Goal: Task Accomplishment & Management: Complete application form

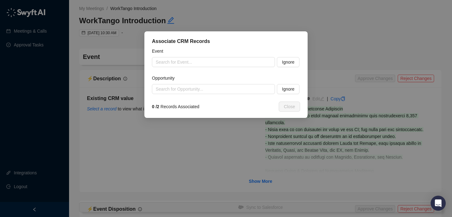
click at [210, 68] on div "Event Search for Event... Ignore Opportunity Search for Opportunity... Ignore" at bounding box center [226, 71] width 148 height 46
click at [211, 64] on input "search" at bounding box center [212, 61] width 112 height 9
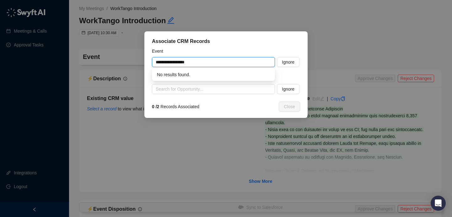
drag, startPoint x: 149, startPoint y: 61, endPoint x: 122, endPoint y: 60, distance: 26.7
click at [122, 60] on div "**********" at bounding box center [226, 108] width 452 height 217
type input "**********"
paste input "**********"
click at [243, 75] on div "WorkTango Introduction | Array Technologies" at bounding box center [213, 74] width 113 height 7
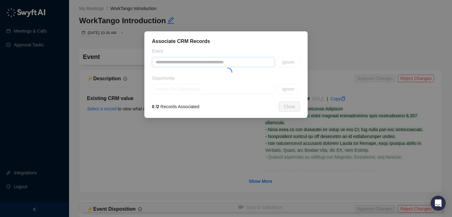
type input "**********"
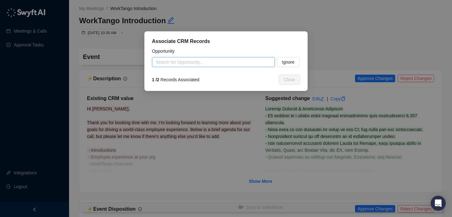
click at [238, 65] on input "search" at bounding box center [212, 61] width 112 height 9
paste input "**********"
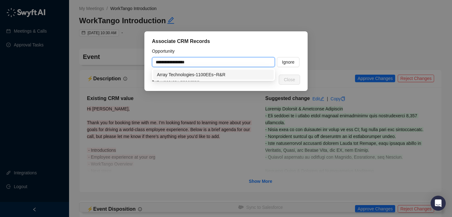
click at [231, 74] on div "Array Technologies-1100EEs~R&R" at bounding box center [213, 74] width 113 height 7
type input "**********"
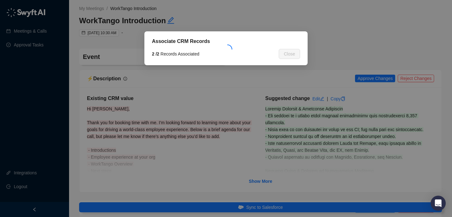
type textarea "**********"
type input "**********"
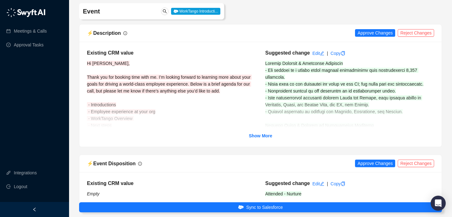
scroll to position [46, 0]
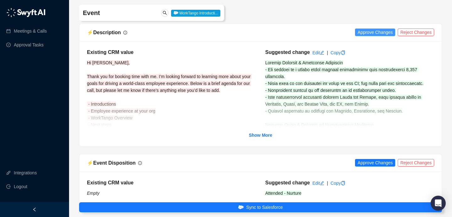
click at [378, 33] on span "Approve Changes" at bounding box center [374, 32] width 35 height 7
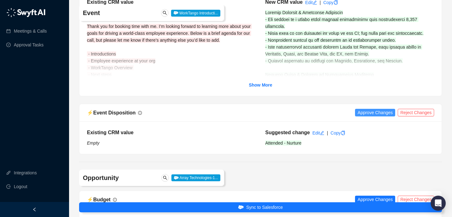
click at [376, 110] on span "Approve Changes" at bounding box center [374, 112] width 35 height 7
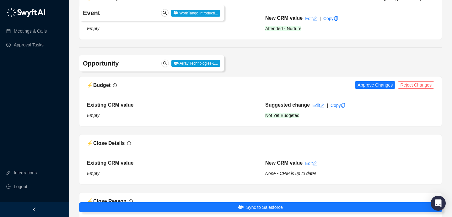
scroll to position [249, 0]
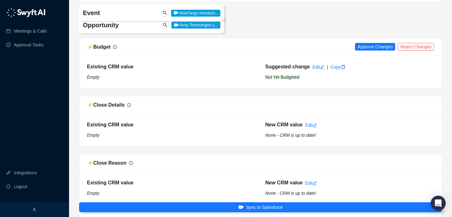
click at [367, 52] on div "⚡️ Budget Approve Changes Reject Changes" at bounding box center [260, 47] width 362 height 18
click at [366, 47] on span "Approve Changes" at bounding box center [374, 46] width 35 height 7
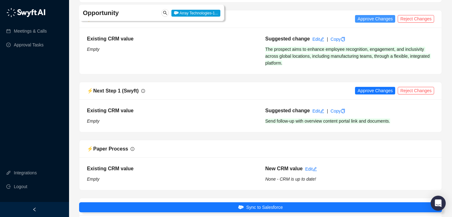
scroll to position [738, 0]
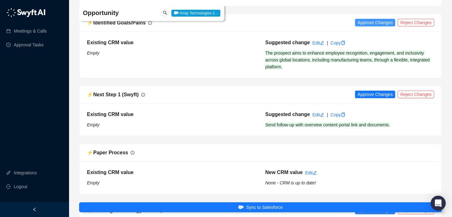
click at [375, 19] on span "Approve Changes" at bounding box center [374, 22] width 35 height 7
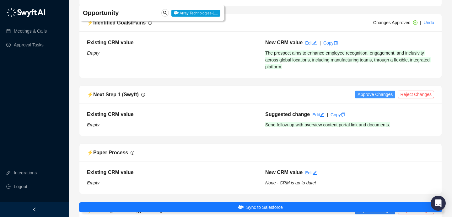
click at [371, 95] on span "Approve Changes" at bounding box center [374, 94] width 35 height 7
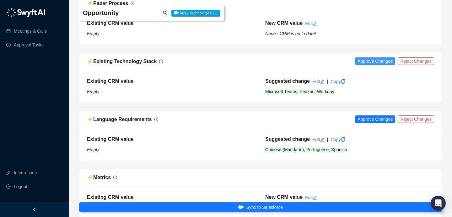
scroll to position [889, 0]
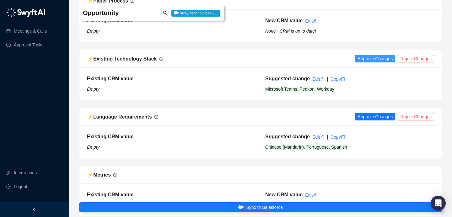
click at [372, 59] on span "Approve Changes" at bounding box center [374, 58] width 35 height 7
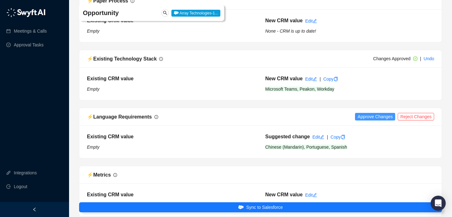
click at [371, 119] on span "Approve Changes" at bounding box center [374, 116] width 35 height 7
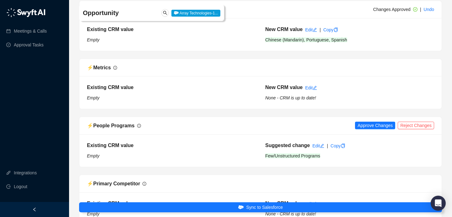
scroll to position [1014, 0]
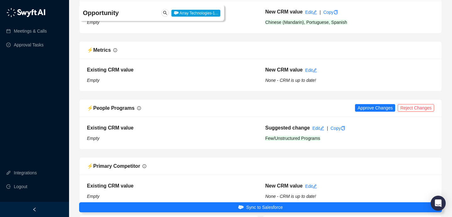
click at [374, 104] on div "⚡️ People Programs Approve Changes Reject Changes" at bounding box center [260, 108] width 347 height 8
click at [374, 105] on span "Approve Changes" at bounding box center [374, 107] width 35 height 7
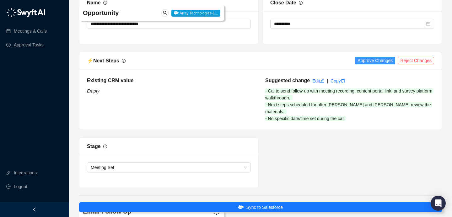
click at [368, 60] on span "Approve Changes" at bounding box center [374, 60] width 35 height 7
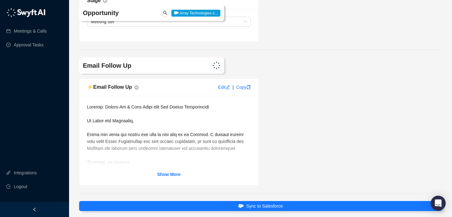
scroll to position [1404, 0]
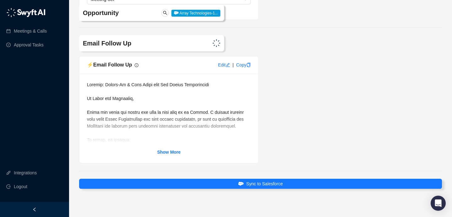
drag, startPoint x: 247, startPoint y: 177, endPoint x: 323, endPoint y: 159, distance: 78.0
click at [247, 180] on span "Sync to Salesforce" at bounding box center [264, 183] width 37 height 7
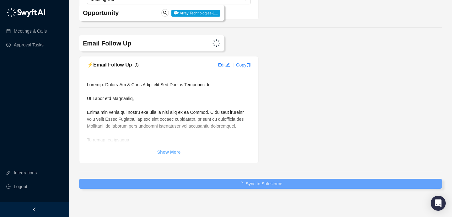
click at [168, 150] on strong "Show More" at bounding box center [169, 152] width 24 height 5
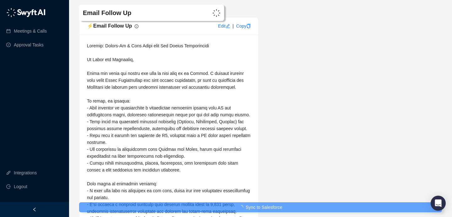
scroll to position [1449, 0]
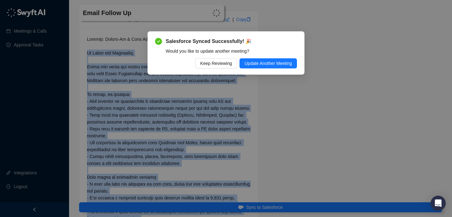
drag, startPoint x: 88, startPoint y: 45, endPoint x: 173, endPoint y: 127, distance: 118.0
click at [200, 60] on span "Keep Reviewing" at bounding box center [216, 63] width 32 height 7
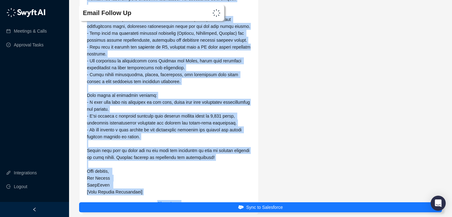
scroll to position [1594, 0]
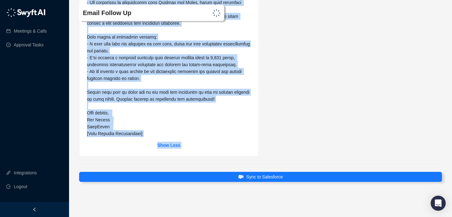
copy body "Hi Emily and Stephanie, Thank you again for taking the time to meet with me on …"
click at [269, 126] on div "⚡️ Email Follow Up Edit | Copy Show Less" at bounding box center [260, 13] width 366 height 286
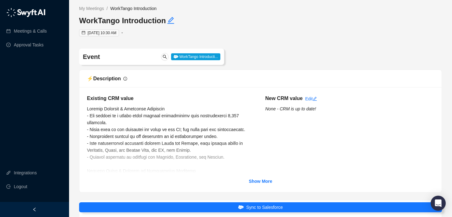
scroll to position [13, 0]
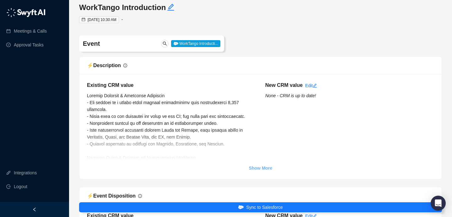
click at [257, 168] on strong "Show More" at bounding box center [261, 168] width 24 height 5
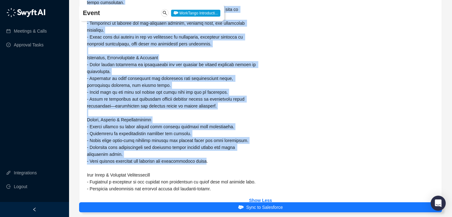
scroll to position [384, 0]
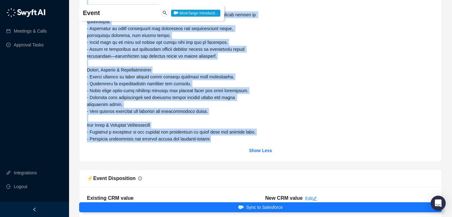
drag, startPoint x: 88, startPoint y: 95, endPoint x: 221, endPoint y: 149, distance: 144.0
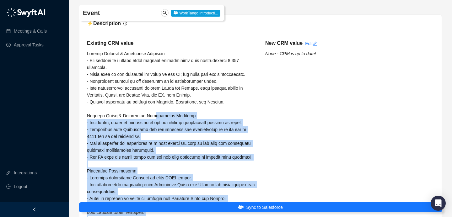
scroll to position [53, 0]
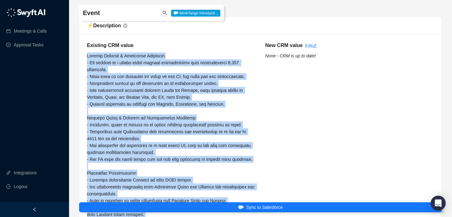
drag, startPoint x: 225, startPoint y: 154, endPoint x: 87, endPoint y: 58, distance: 167.9
copy span "Company Overview & Workforce Structure - The company is a global solar tracker …"
click at [44, 32] on link "Meetings & Calls" at bounding box center [30, 31] width 33 height 13
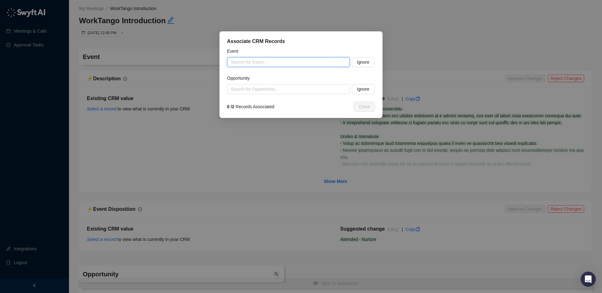
click at [274, 65] on input "search" at bounding box center [287, 61] width 112 height 9
click at [248, 71] on div "WorkTango Introduction | Roquette" at bounding box center [288, 74] width 113 height 7
type input "**********"
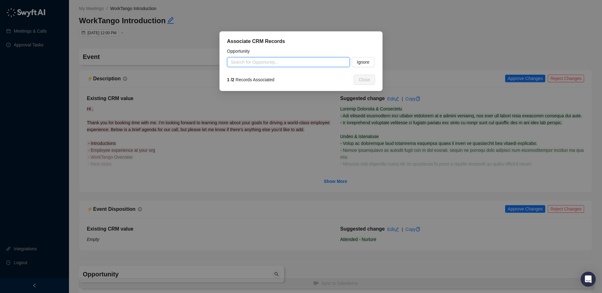
click at [327, 64] on input "search" at bounding box center [287, 61] width 112 height 9
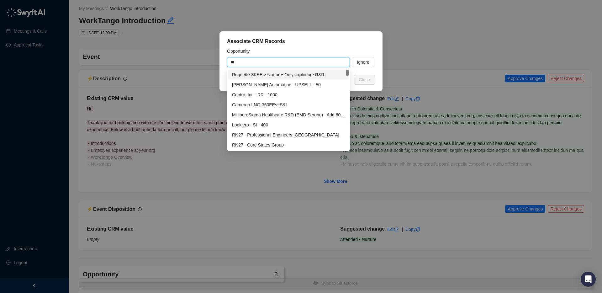
click at [311, 75] on div "Roquette-3KEEs~Nurture~Only exploring~R&R" at bounding box center [288, 74] width 113 height 7
type input "**********"
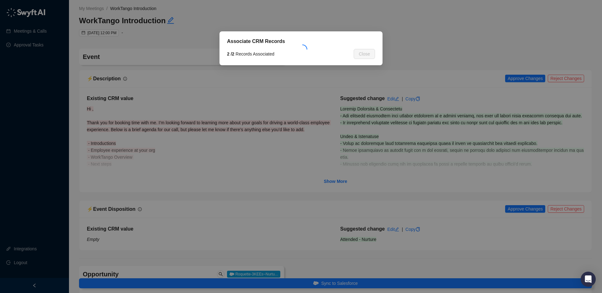
type textarea "**********"
type input "**********"
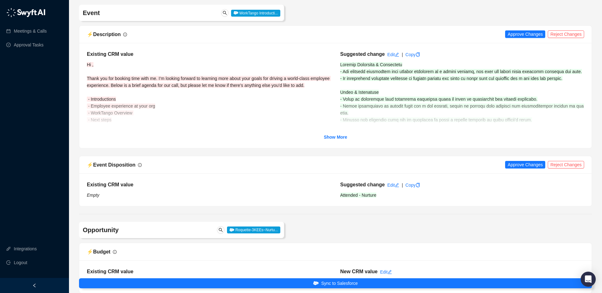
scroll to position [46, 0]
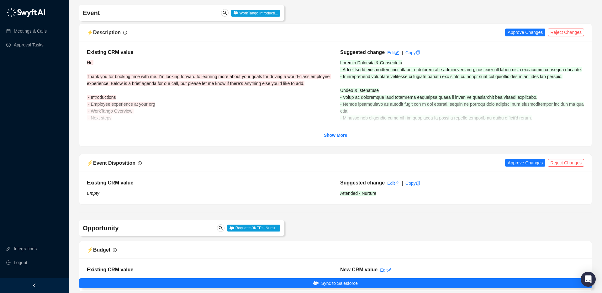
click at [323, 134] on div "Show More" at bounding box center [336, 135] width 498 height 7
click at [342, 134] on strong "Show More" at bounding box center [336, 135] width 24 height 5
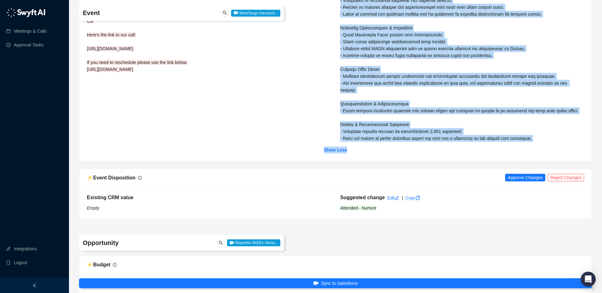
scroll to position [196, 0]
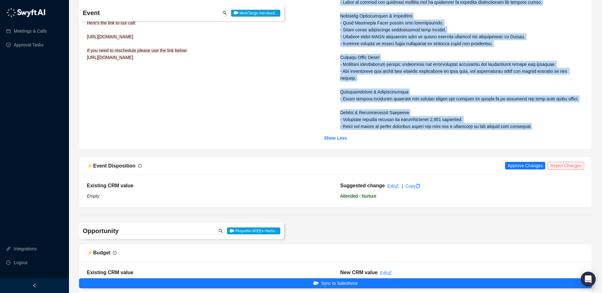
drag, startPoint x: 342, startPoint y: 64, endPoint x: 544, endPoint y: 141, distance: 216.2
click at [451, 130] on div "Suggested change Edit | Copy" at bounding box center [462, 14] width 253 height 232
copy span "Current Situation & Background - Has previous experience with similar platforms…"
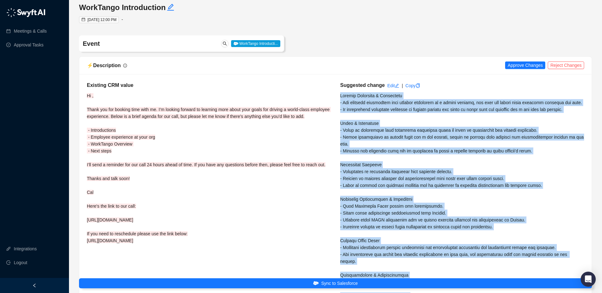
scroll to position [0, 0]
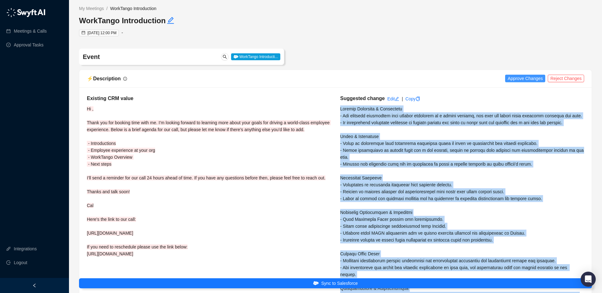
click at [451, 78] on span "Approve Changes" at bounding box center [525, 78] width 35 height 7
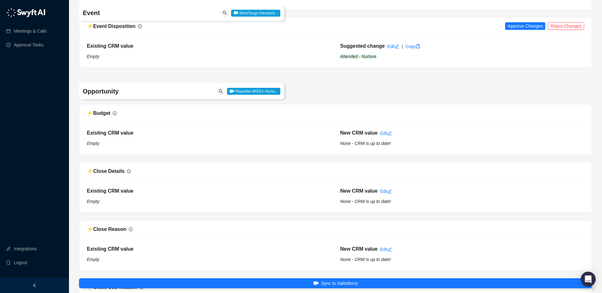
scroll to position [344, 0]
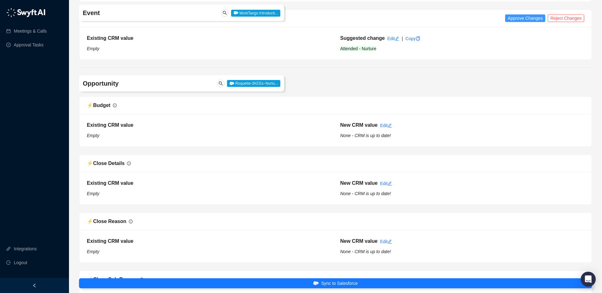
click at [451, 22] on span "Approve Changes" at bounding box center [525, 18] width 35 height 7
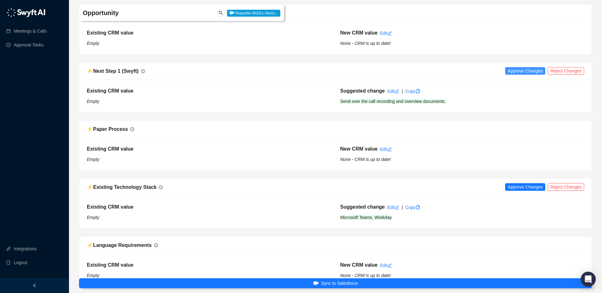
click at [451, 74] on span "Approve Changes" at bounding box center [525, 70] width 35 height 7
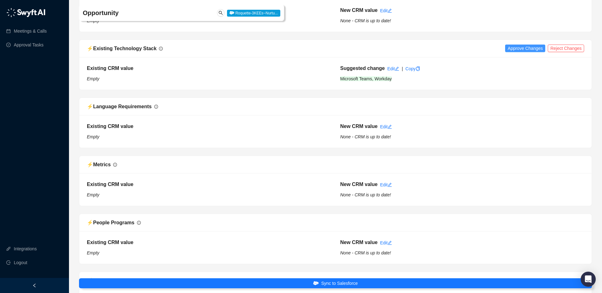
click at [451, 52] on span "Approve Changes" at bounding box center [525, 48] width 35 height 7
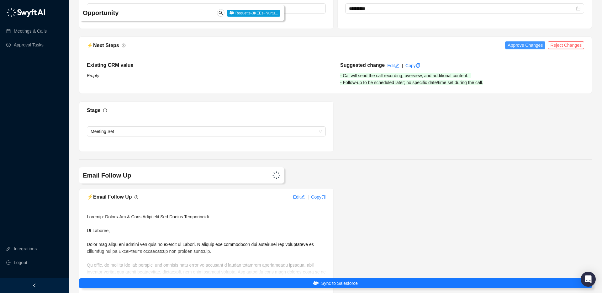
click at [451, 49] on span "Approve Changes" at bounding box center [525, 45] width 35 height 7
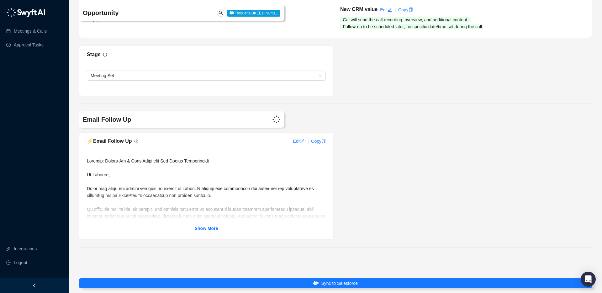
scroll to position [1467, 0]
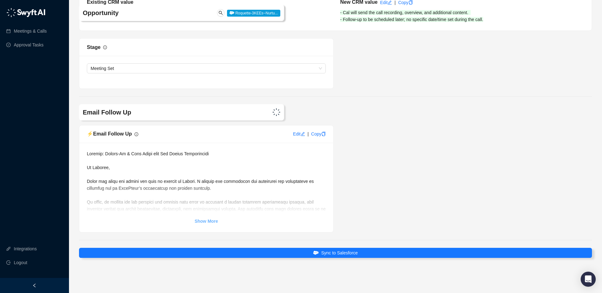
drag, startPoint x: 217, startPoint y: 218, endPoint x: 226, endPoint y: 221, distance: 8.9
click at [218, 217] on div "Show More" at bounding box center [206, 221] width 239 height 7
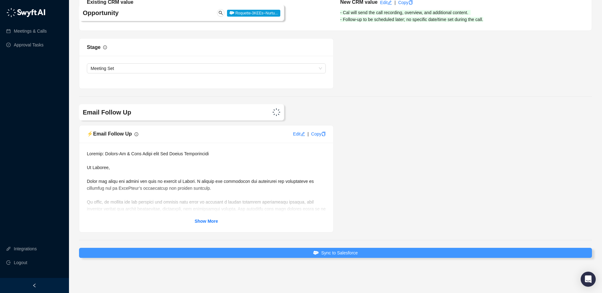
click at [356, 217] on span "Sync to Salesforce" at bounding box center [339, 252] width 37 height 7
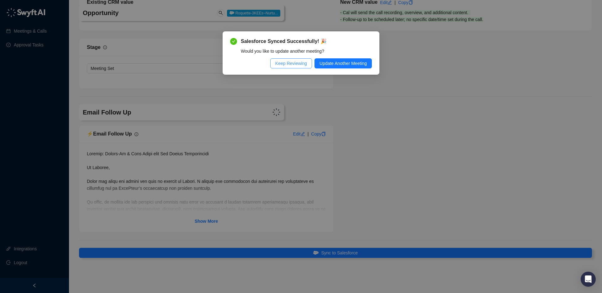
click at [291, 63] on span "Keep Reviewing" at bounding box center [291, 63] width 32 height 7
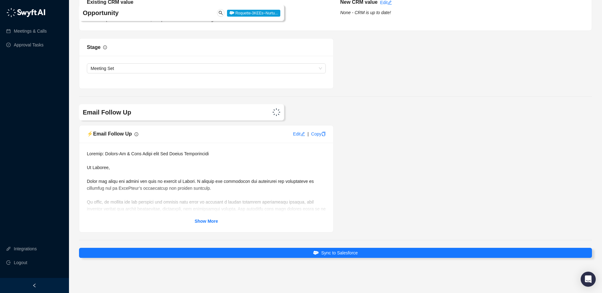
click at [184, 217] on div "Show More" at bounding box center [206, 221] width 239 height 7
click at [204, 217] on strong "Show More" at bounding box center [207, 221] width 24 height 5
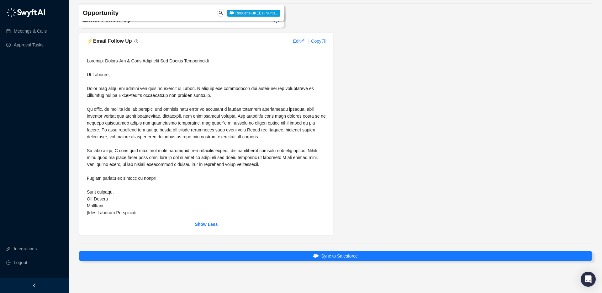
scroll to position [1563, 0]
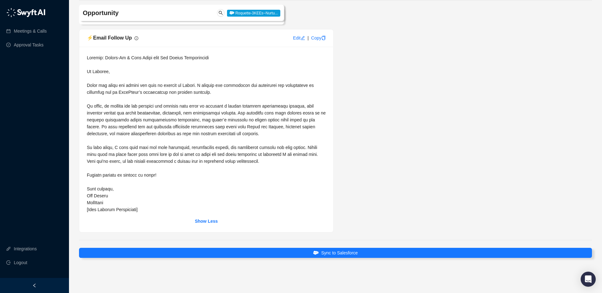
click at [120, 166] on div at bounding box center [206, 133] width 239 height 159
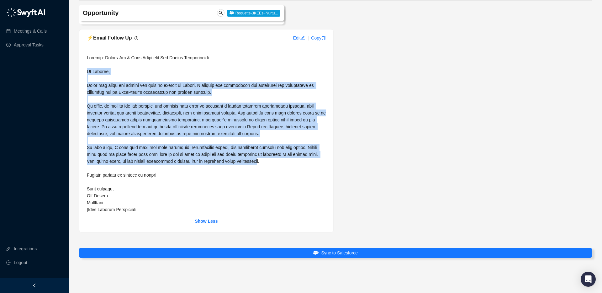
drag, startPoint x: 88, startPoint y: 72, endPoint x: 273, endPoint y: 162, distance: 206.1
click at [273, 162] on span at bounding box center [207, 133] width 240 height 157
drag, startPoint x: 278, startPoint y: 161, endPoint x: 87, endPoint y: 72, distance: 210.1
click at [87, 72] on div "Show Less" at bounding box center [206, 139] width 254 height 185
copy span "Lo Ipsumdo, Sitam con adipi eli seddoe tem inci ut laboree do Magnaa. E adminim…"
